Goal: Information Seeking & Learning: Learn about a topic

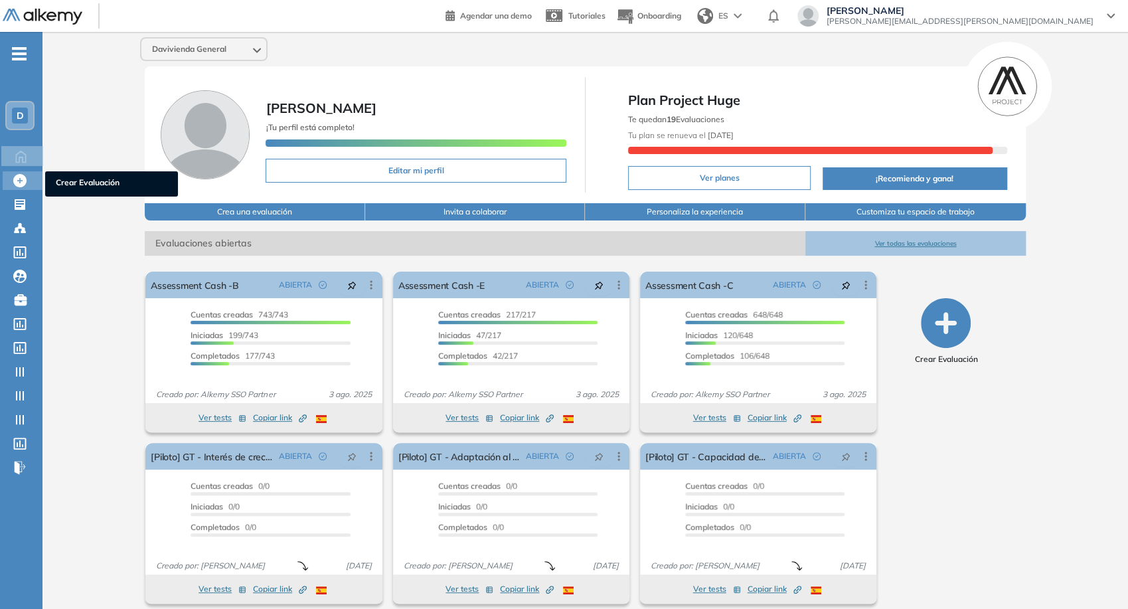
click at [15, 184] on icon at bounding box center [19, 180] width 13 height 13
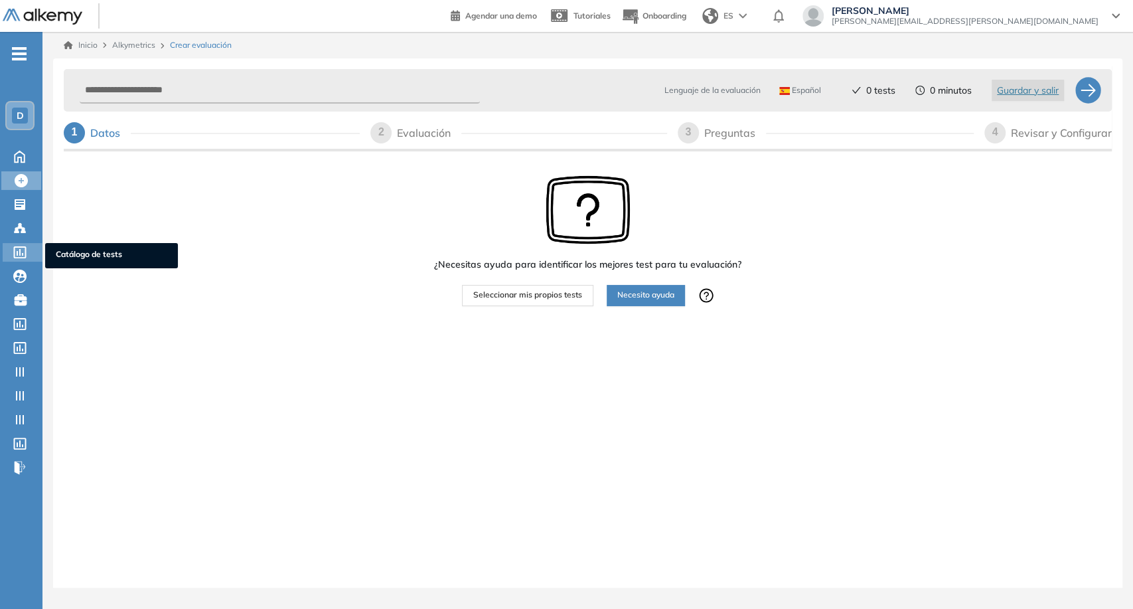
click at [24, 243] on div at bounding box center [21, 251] width 16 height 16
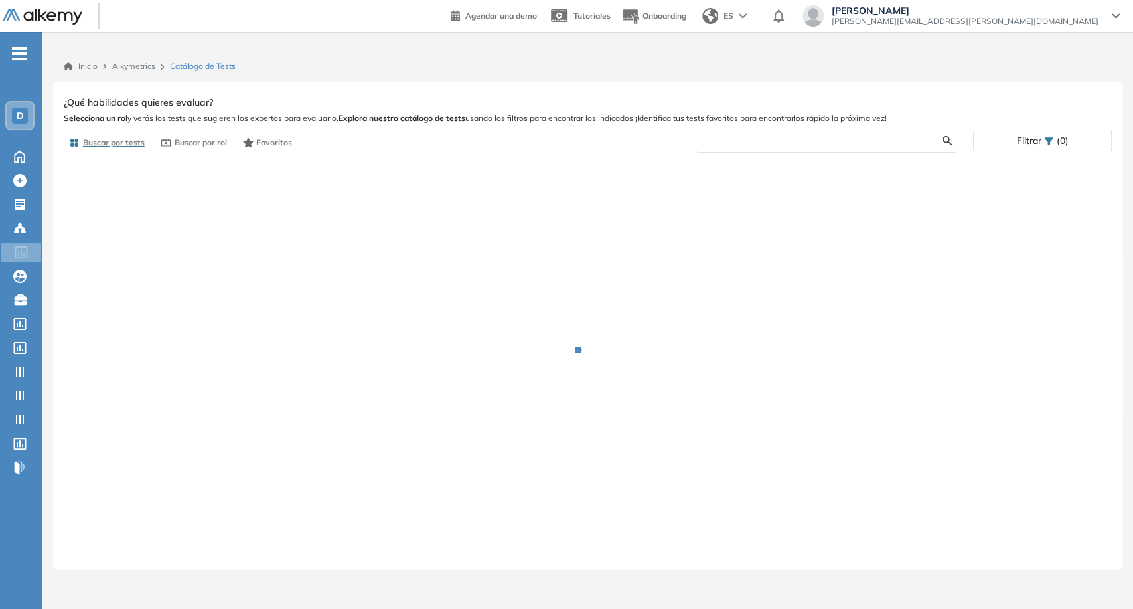
click at [834, 143] on input "text" at bounding box center [824, 141] width 237 height 12
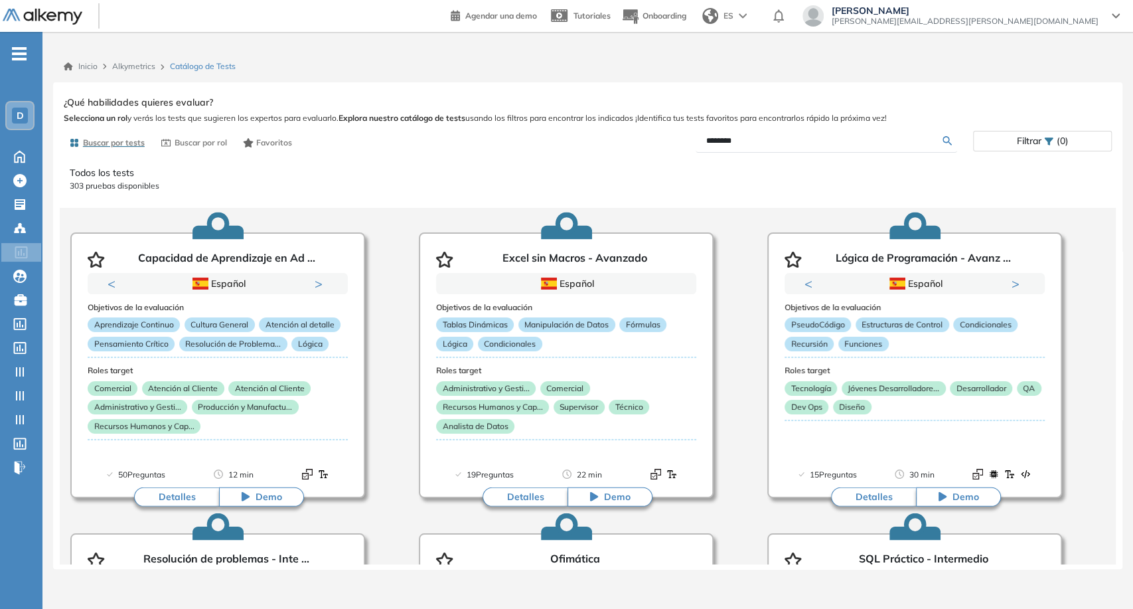
type input "********"
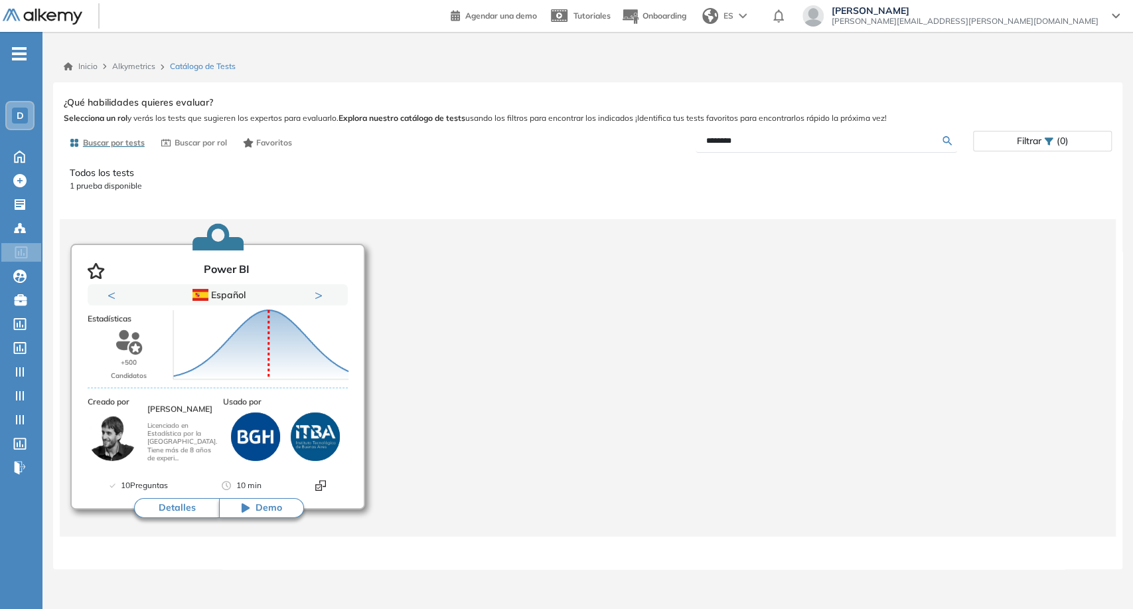
click at [176, 505] on button "Detalles" at bounding box center [176, 508] width 85 height 20
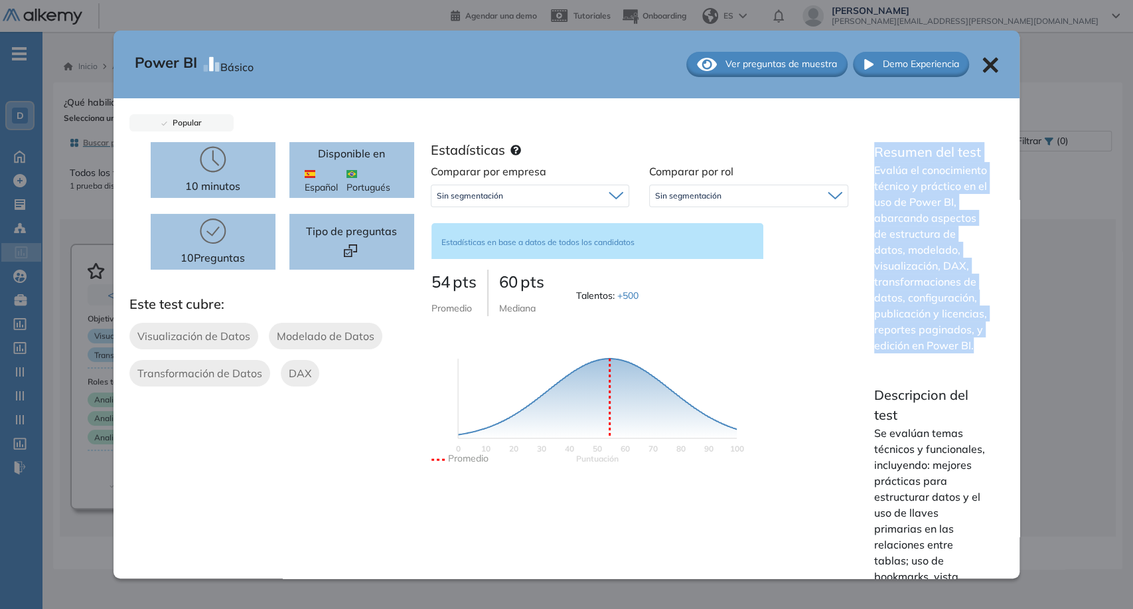
drag, startPoint x: 869, startPoint y: 152, endPoint x: 975, endPoint y: 355, distance: 228.7
click at [975, 353] on div "Resumen del test Evalúa el conocimiento técnico y práctico en el uso de Power B…" at bounding box center [931, 247] width 114 height 211
copy div "Resumen del test Evalúa el conocimiento técnico y práctico en el uso de Power B…"
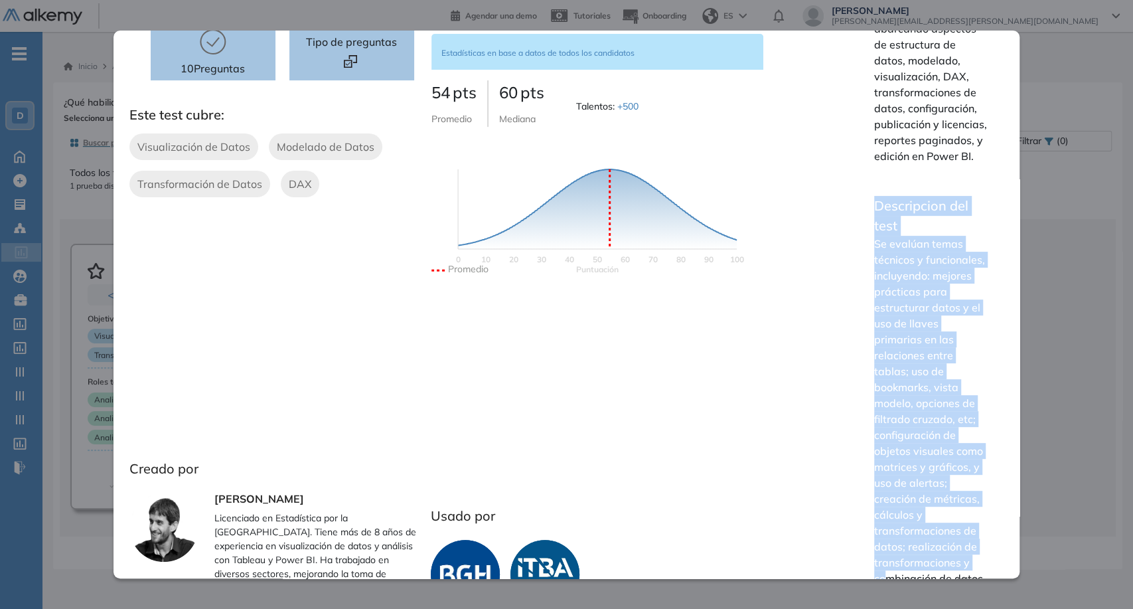
scroll to position [351, 0]
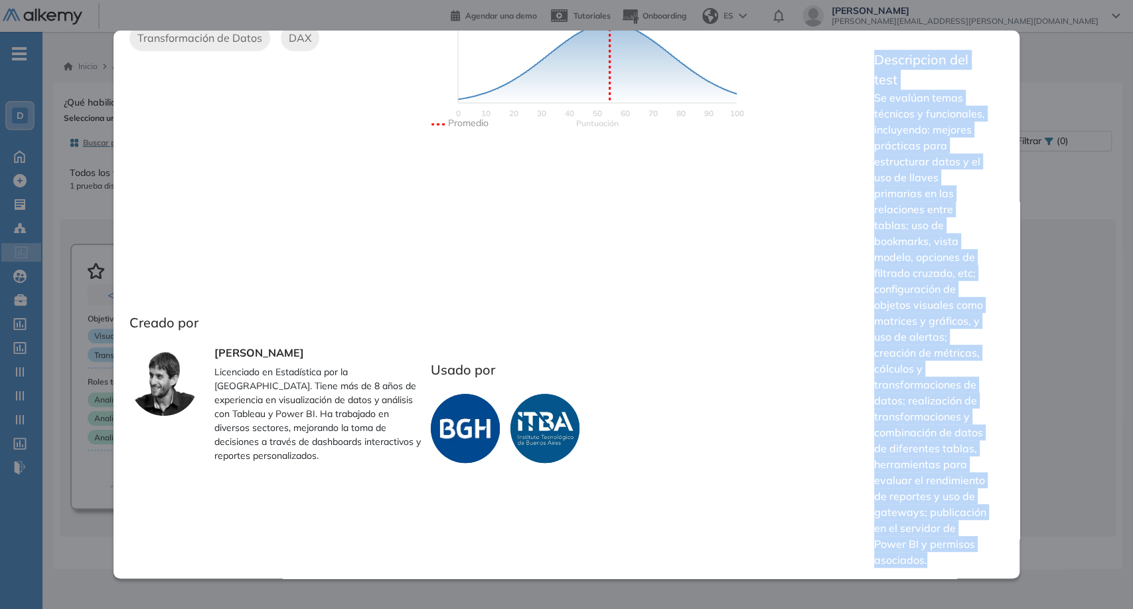
drag, startPoint x: 868, startPoint y: 405, endPoint x: 935, endPoint y: 576, distance: 183.3
click at [935, 576] on div "Resumen del test Evalúa el conocimiento técnico y práctico en el uso de Power B…" at bounding box center [931, 192] width 146 height 771
copy div "Descripcion del test Se evalúan temas técnicos y funcionales, incluyendo: mejor…"
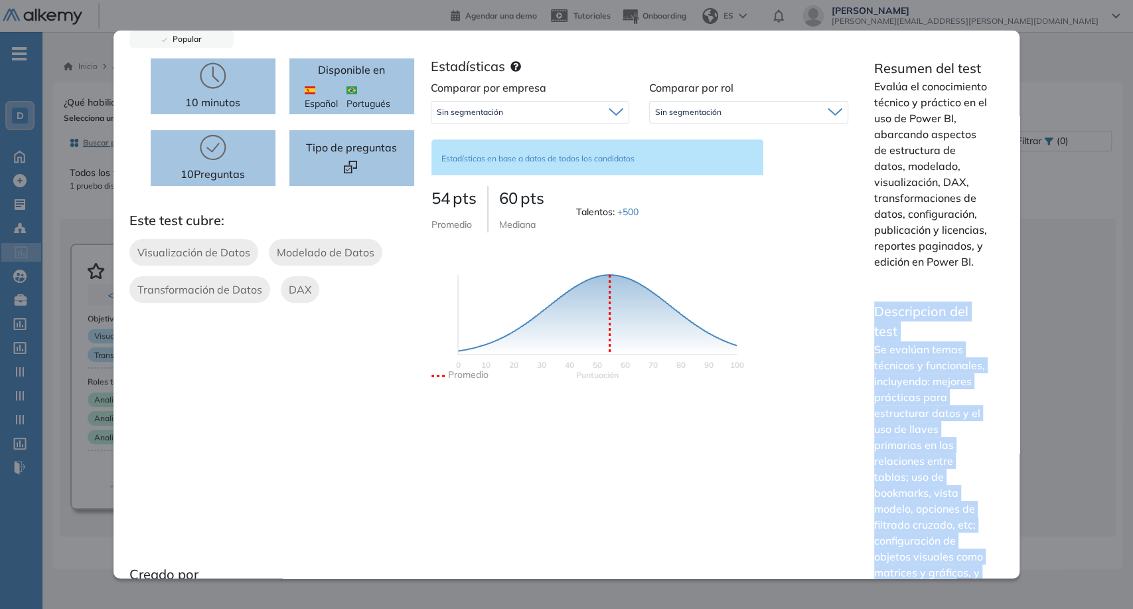
scroll to position [0, 0]
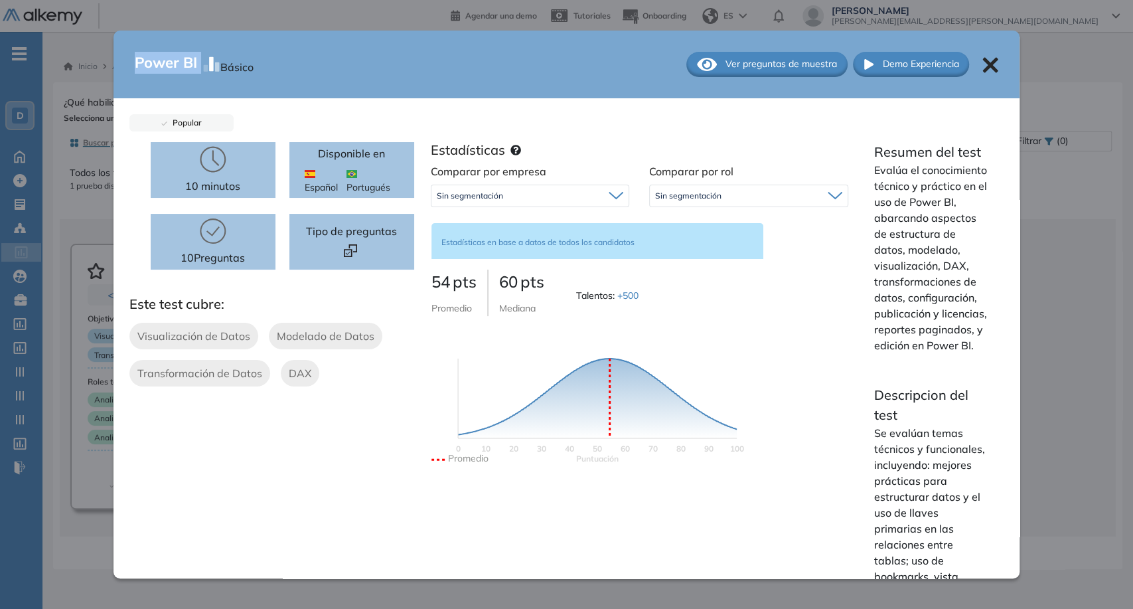
drag, startPoint x: 136, startPoint y: 66, endPoint x: 203, endPoint y: 74, distance: 67.4
click at [203, 74] on div "Power BI Básico" at bounding box center [194, 64] width 119 height 25
copy div "Power BI"
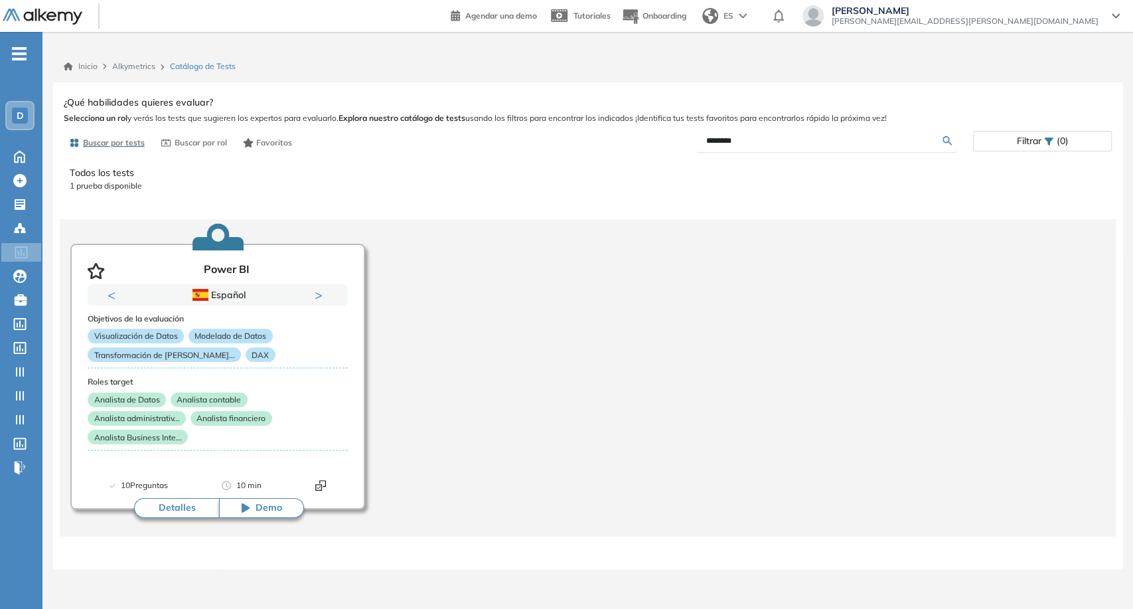
click at [1055, 305] on div "Power BI Básico Ver preguntas de muestra Demo Experiencia Popular 10 minutos 10…" at bounding box center [588, 328] width 1048 height 470
